Goal: Task Accomplishment & Management: Manage account settings

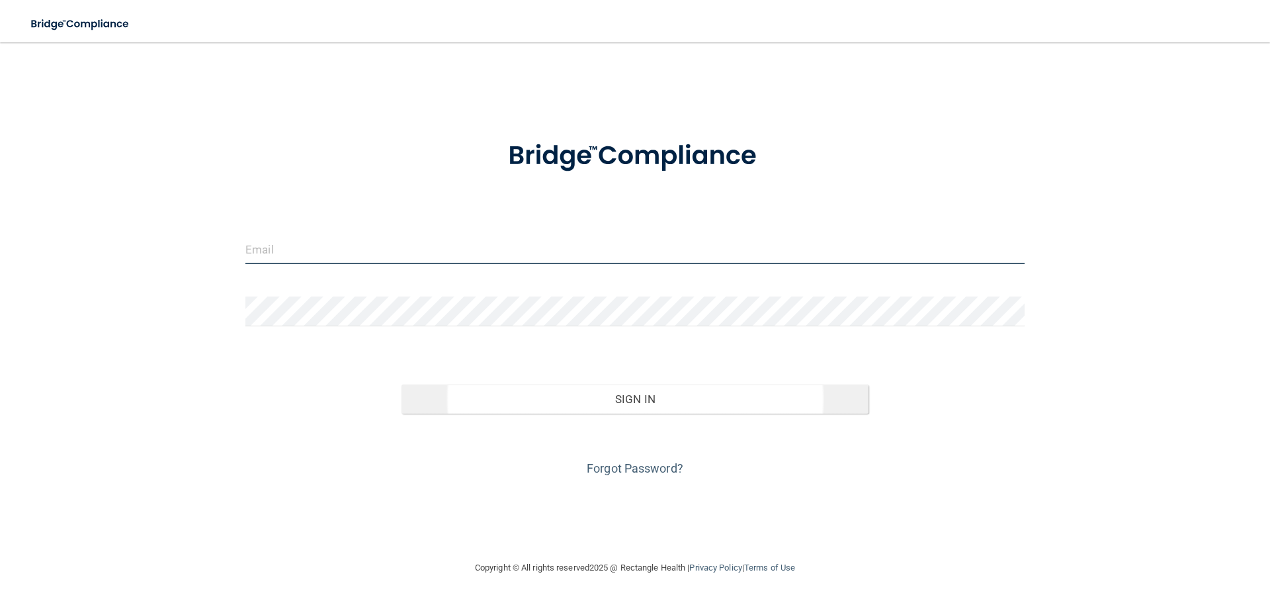
type input "[PERSON_NAME][EMAIL_ADDRESS][DOMAIN_NAME]"
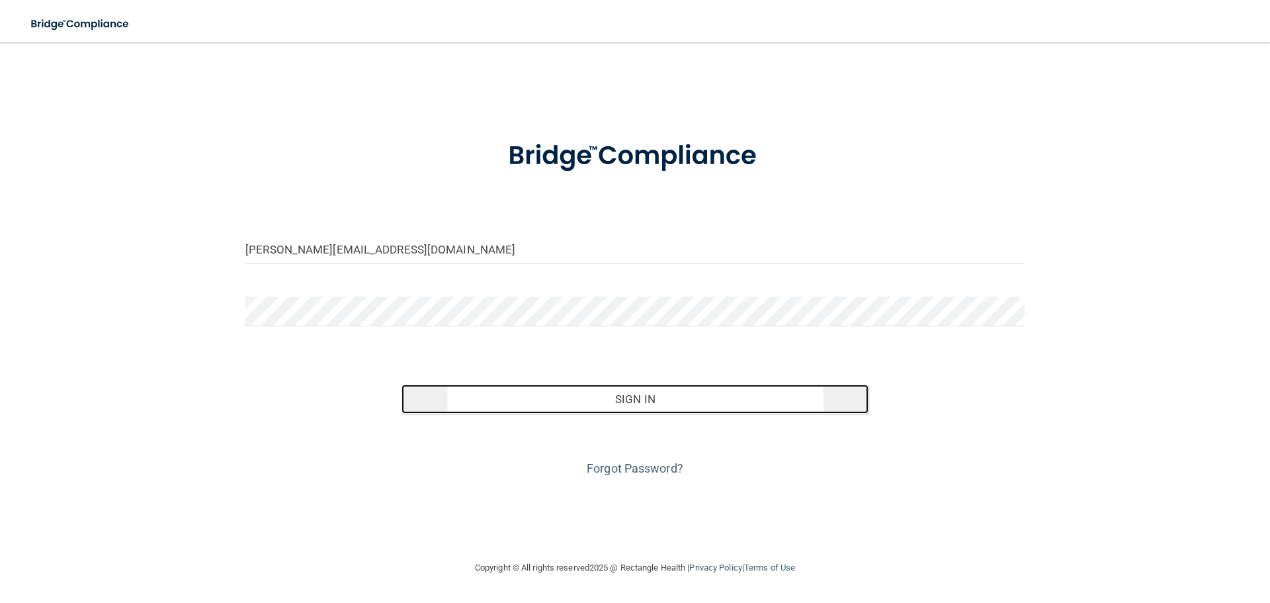
click at [633, 403] on button "Sign In" at bounding box center [636, 398] width 468 height 29
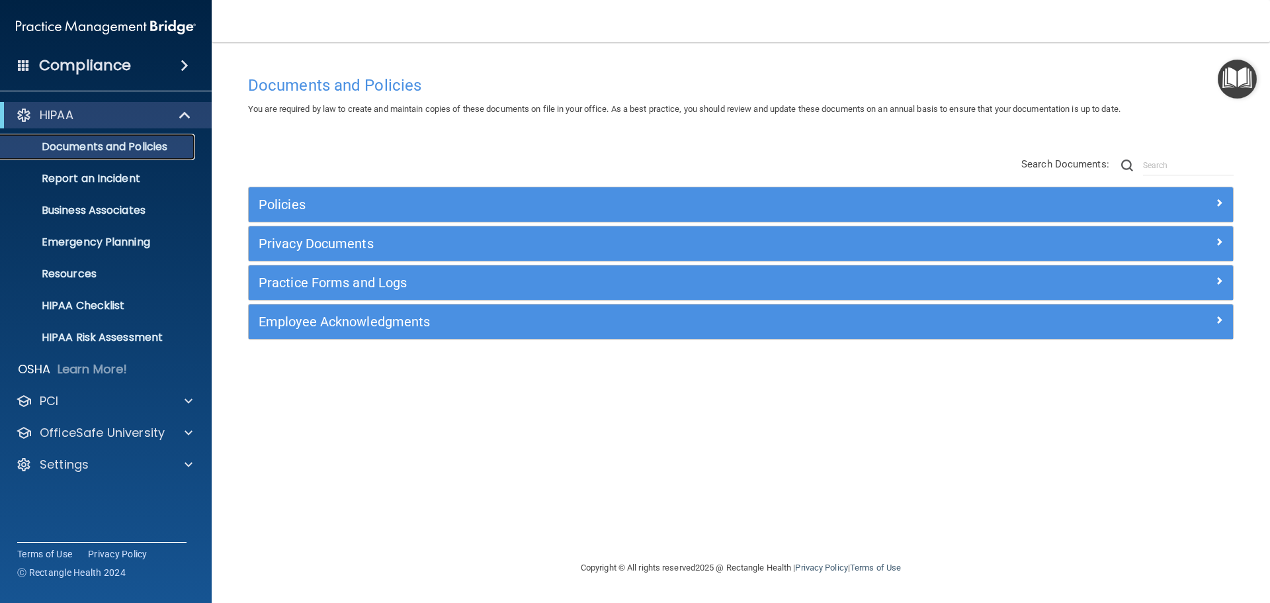
click at [114, 146] on p "Documents and Policies" at bounding box center [99, 146] width 181 height 13
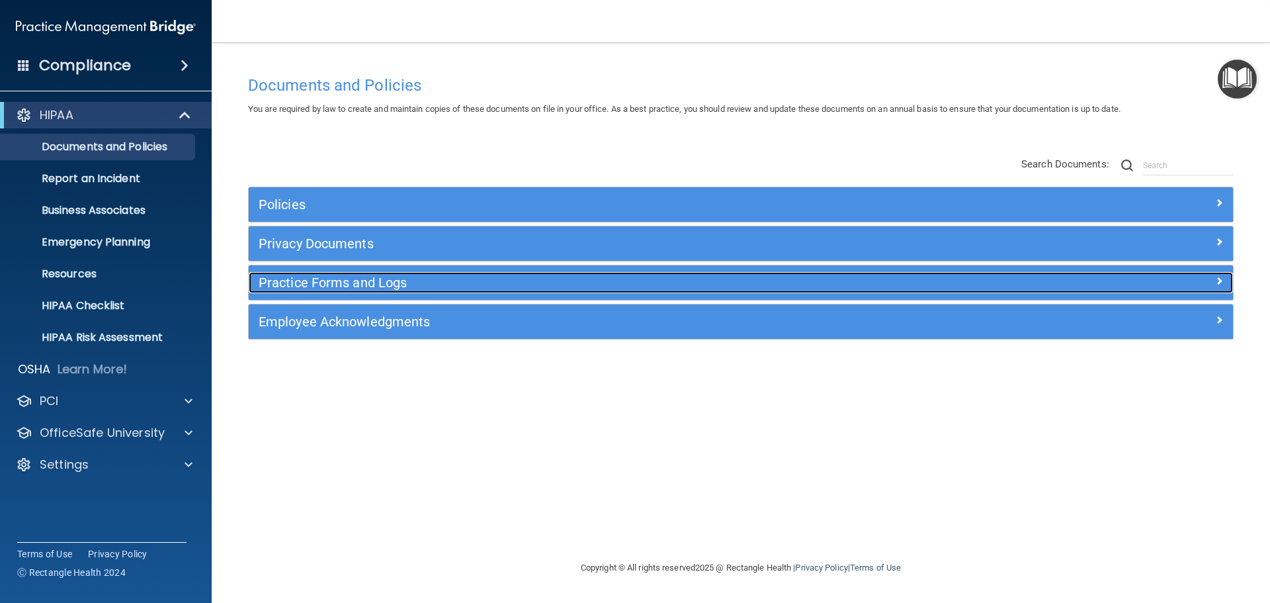
click at [310, 283] on h5 "Practice Forms and Logs" at bounding box center [618, 282] width 718 height 15
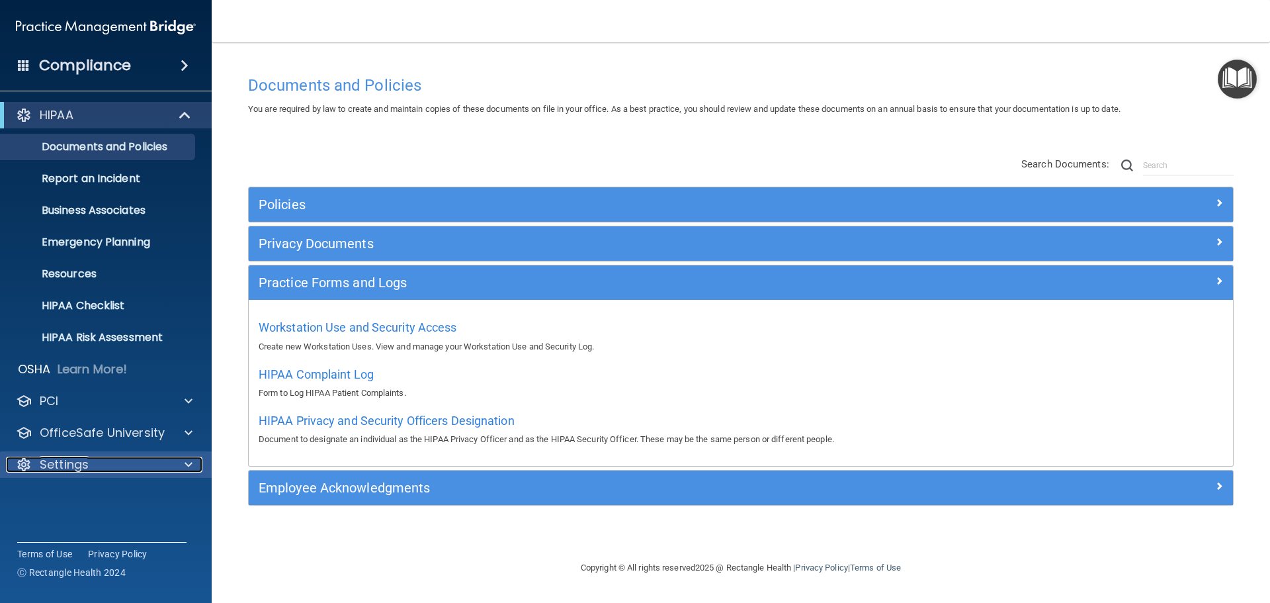
click at [40, 462] on p "Settings" at bounding box center [64, 464] width 49 height 16
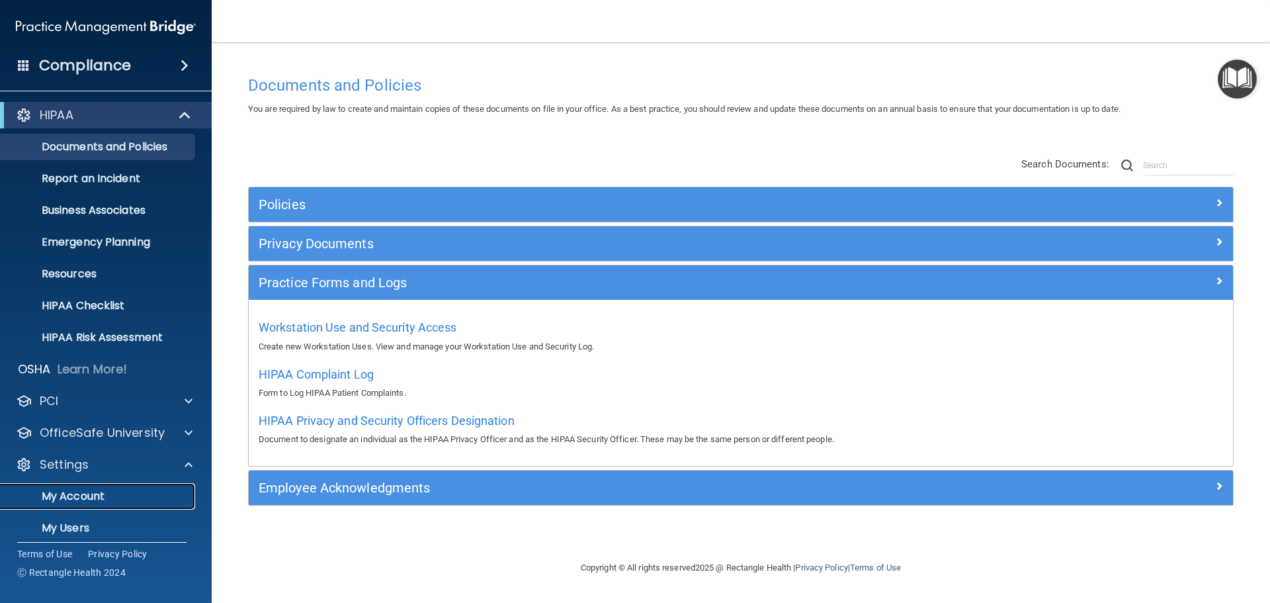
click at [83, 497] on p "My Account" at bounding box center [99, 496] width 181 height 13
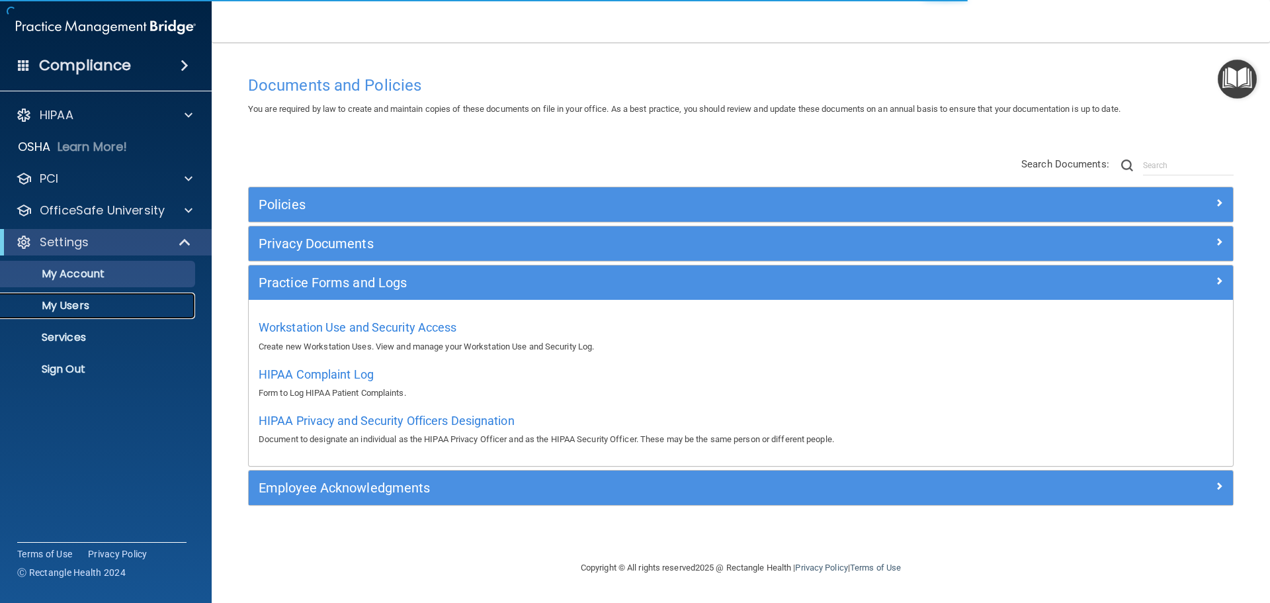
click at [80, 309] on p "My Users" at bounding box center [99, 305] width 181 height 13
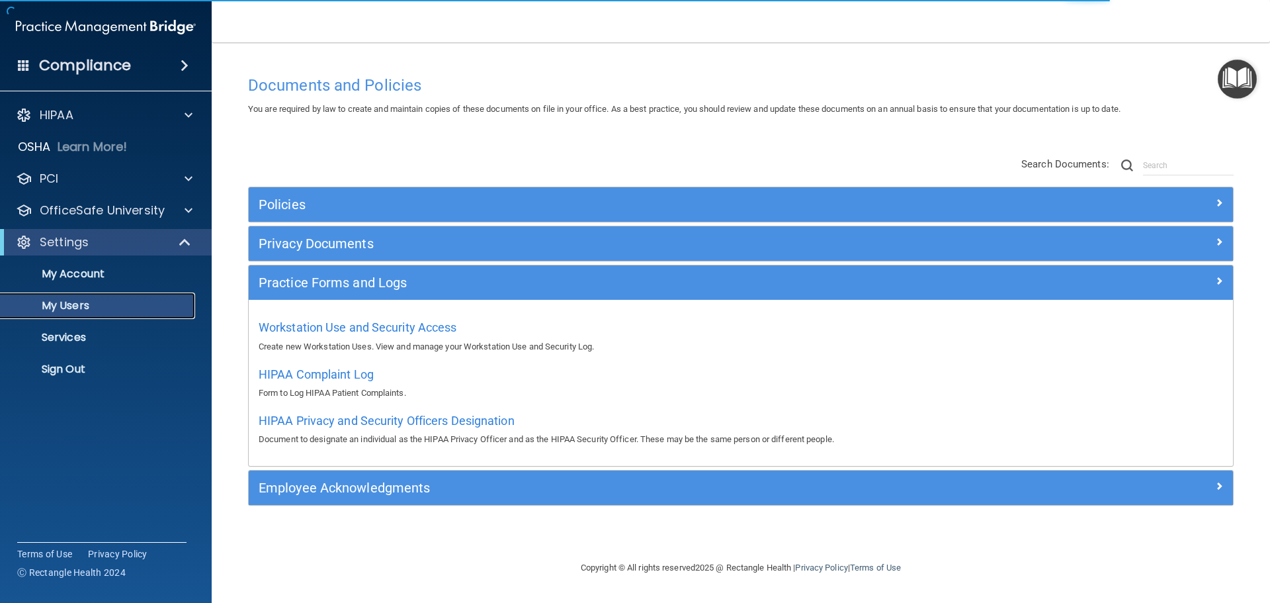
select select "20"
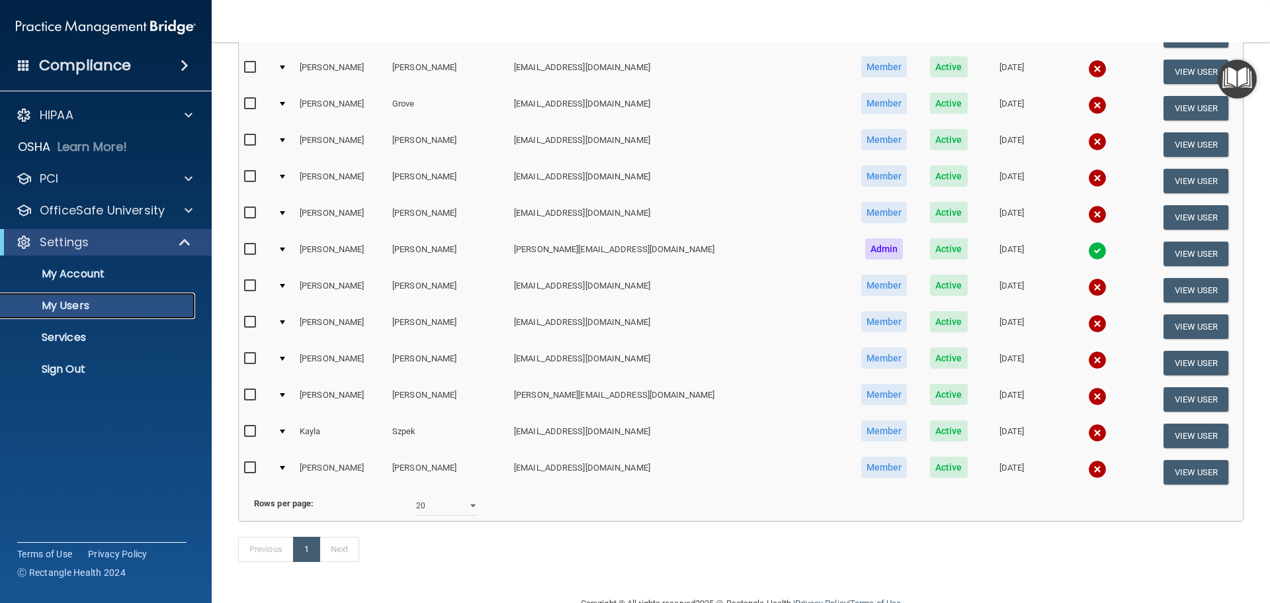
scroll to position [383, 0]
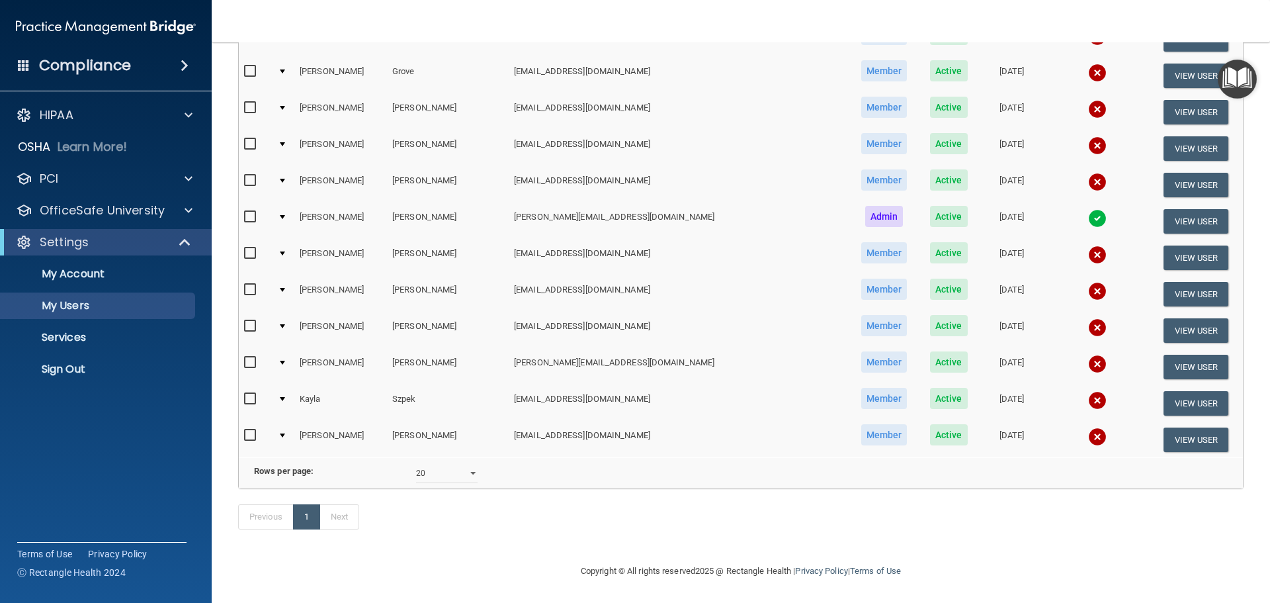
click at [1088, 209] on img at bounding box center [1097, 218] width 19 height 19
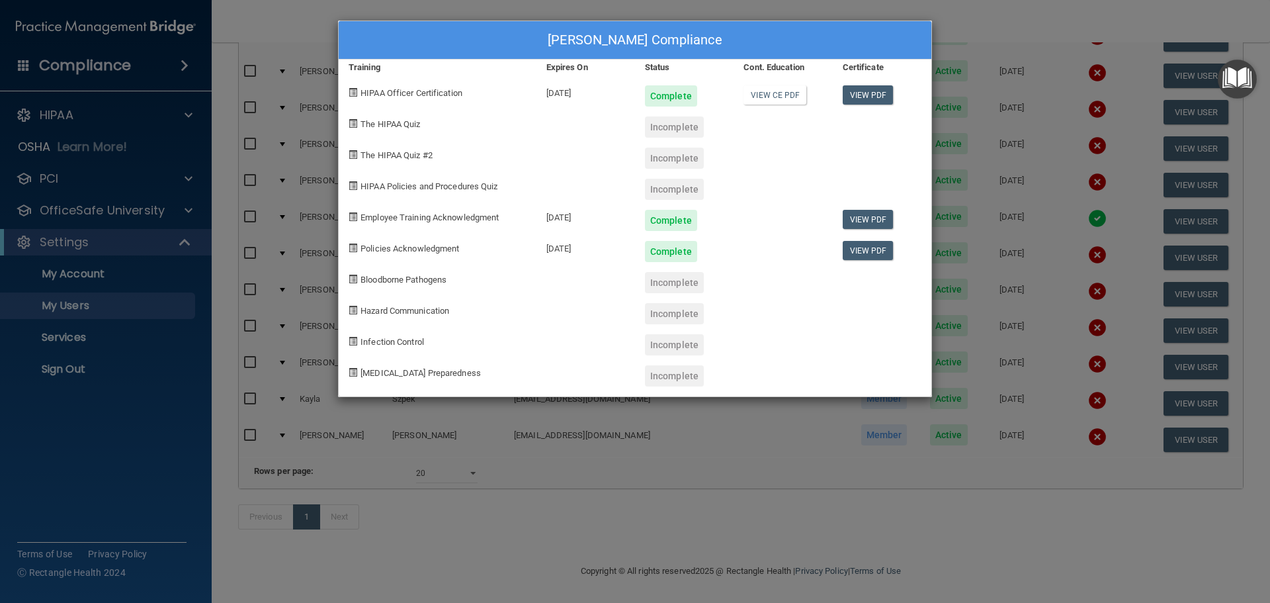
click at [973, 18] on div "[PERSON_NAME] Compliance Training Expires On Status Cont. Education Certificate…" at bounding box center [635, 301] width 1270 height 603
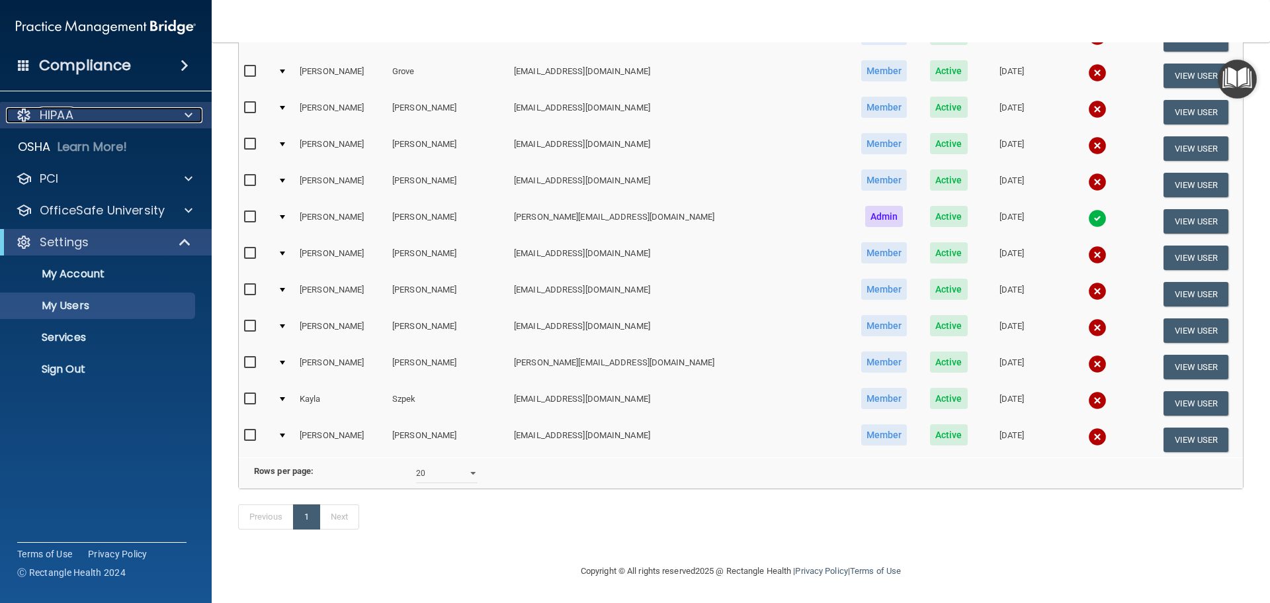
click at [62, 117] on p "HIPAA" at bounding box center [57, 115] width 34 height 16
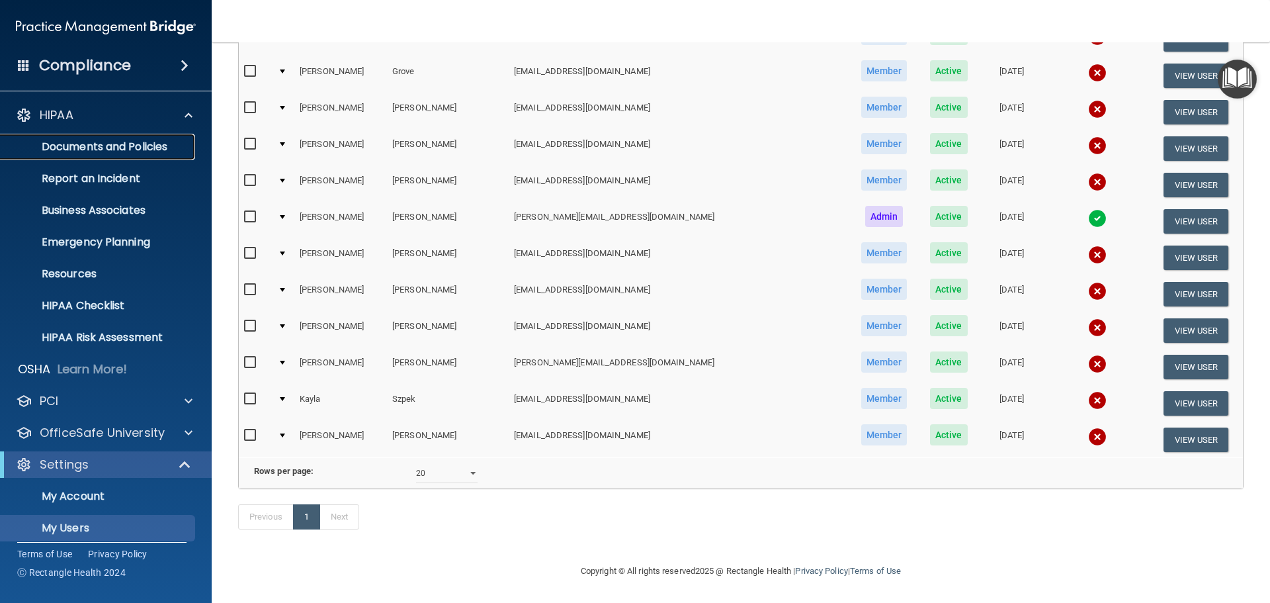
click at [89, 145] on p "Documents and Policies" at bounding box center [99, 146] width 181 height 13
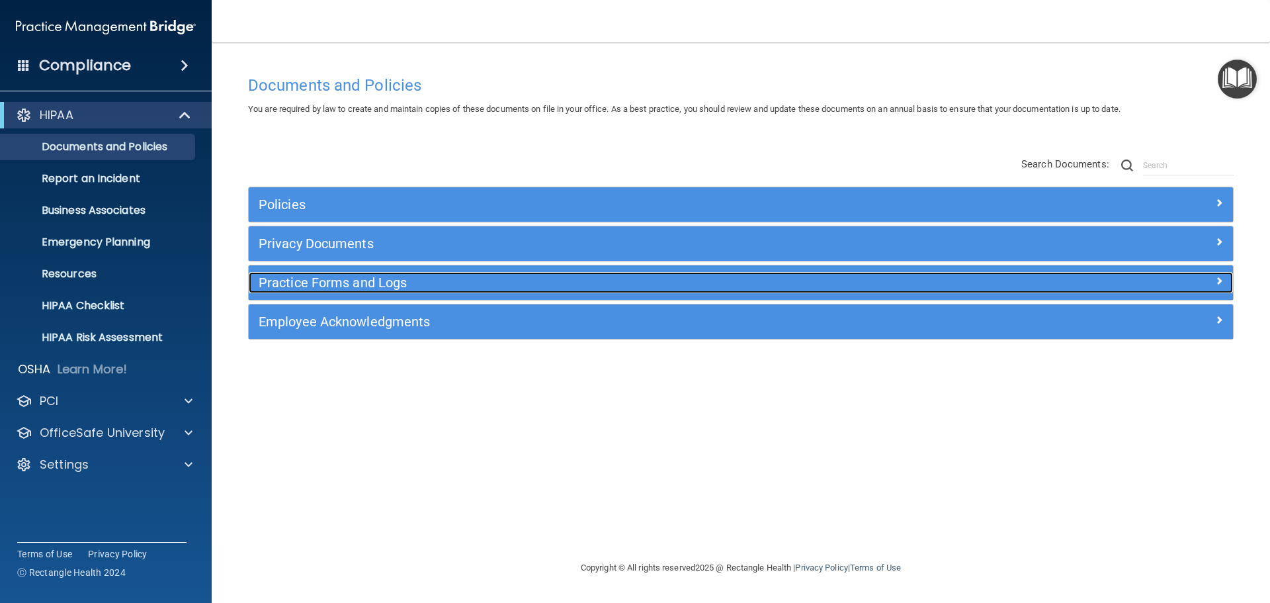
click at [310, 279] on h5 "Practice Forms and Logs" at bounding box center [618, 282] width 718 height 15
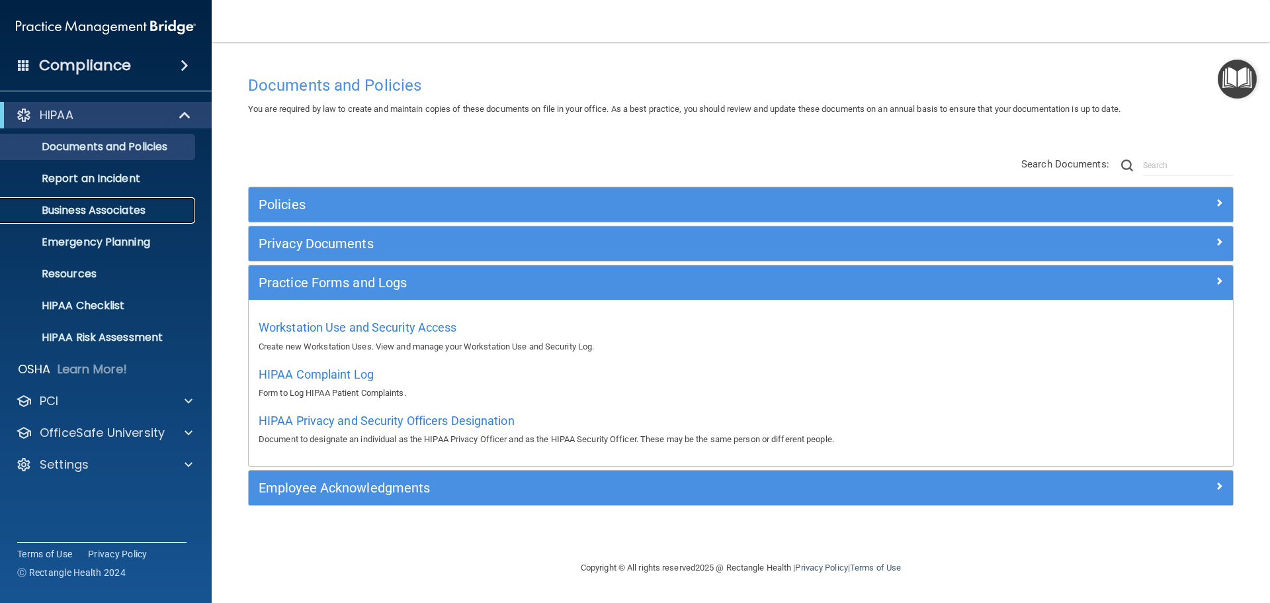
click at [107, 211] on p "Business Associates" at bounding box center [99, 210] width 181 height 13
